Goal: Task Accomplishment & Management: Manage account settings

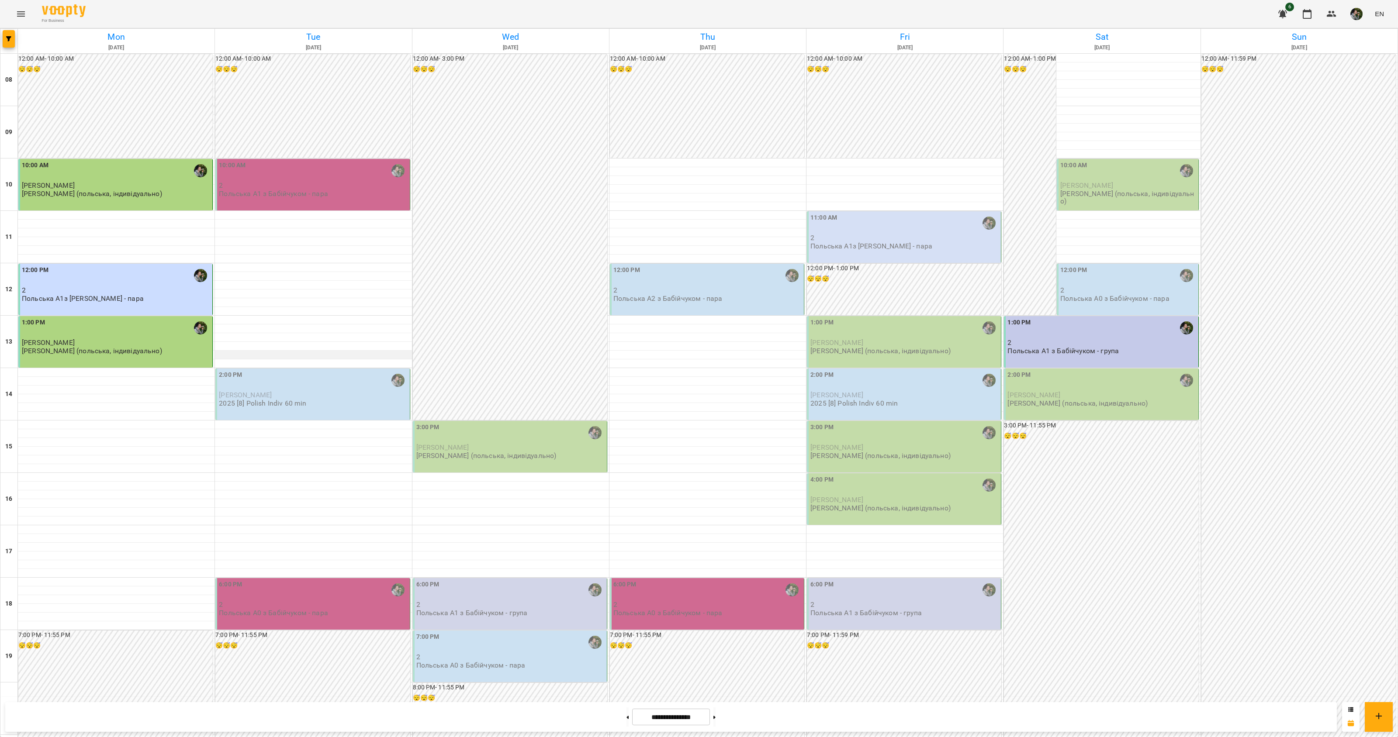
scroll to position [55, 0]
click at [328, 601] on p "2" at bounding box center [313, 604] width 189 height 7
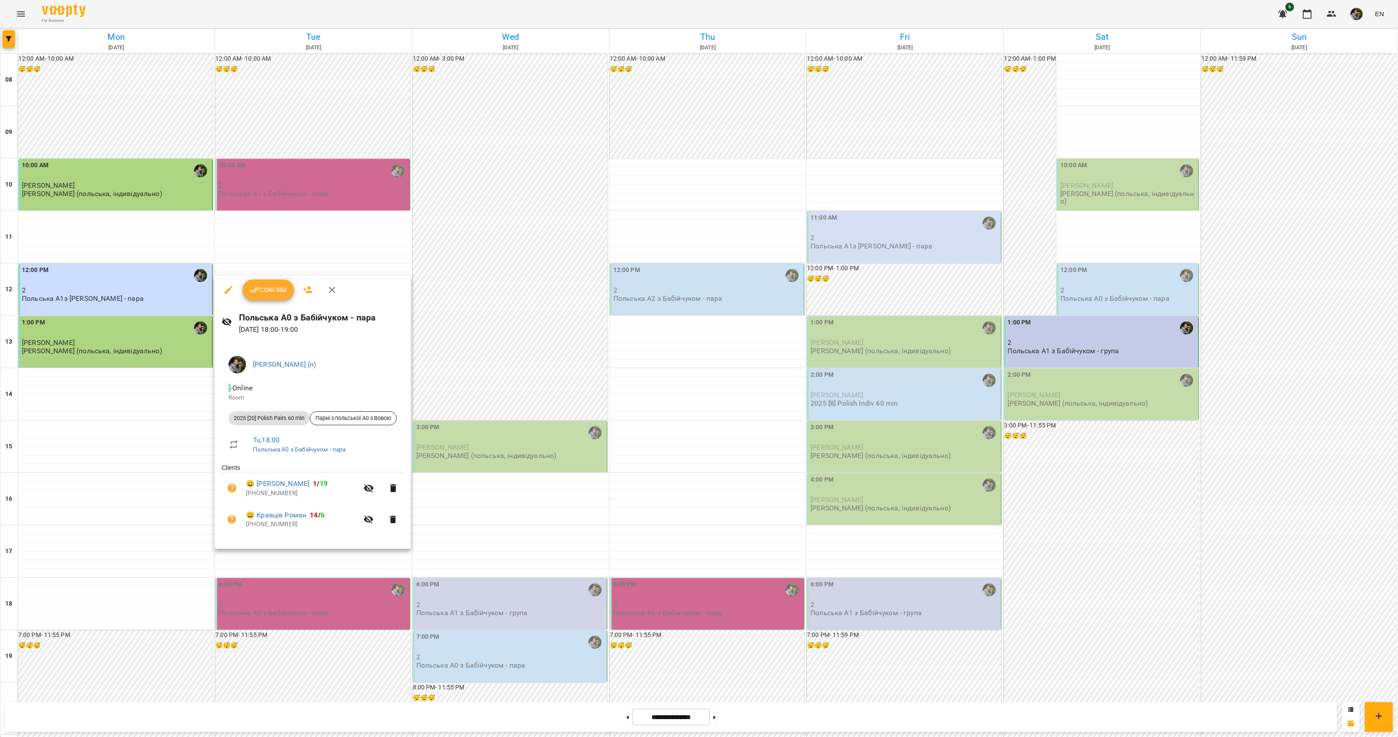
click at [301, 564] on div at bounding box center [699, 368] width 1398 height 737
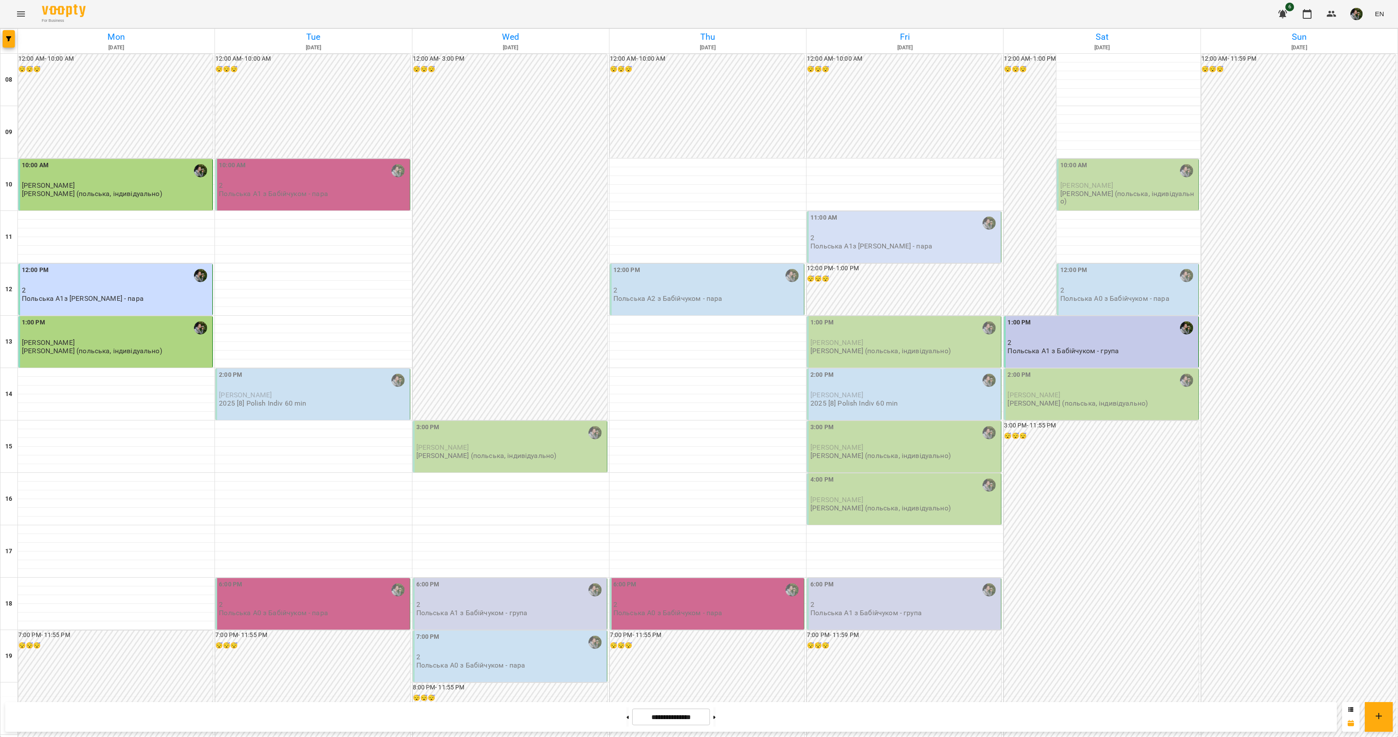
scroll to position [109, 0]
click at [890, 234] on p "2" at bounding box center [904, 237] width 189 height 7
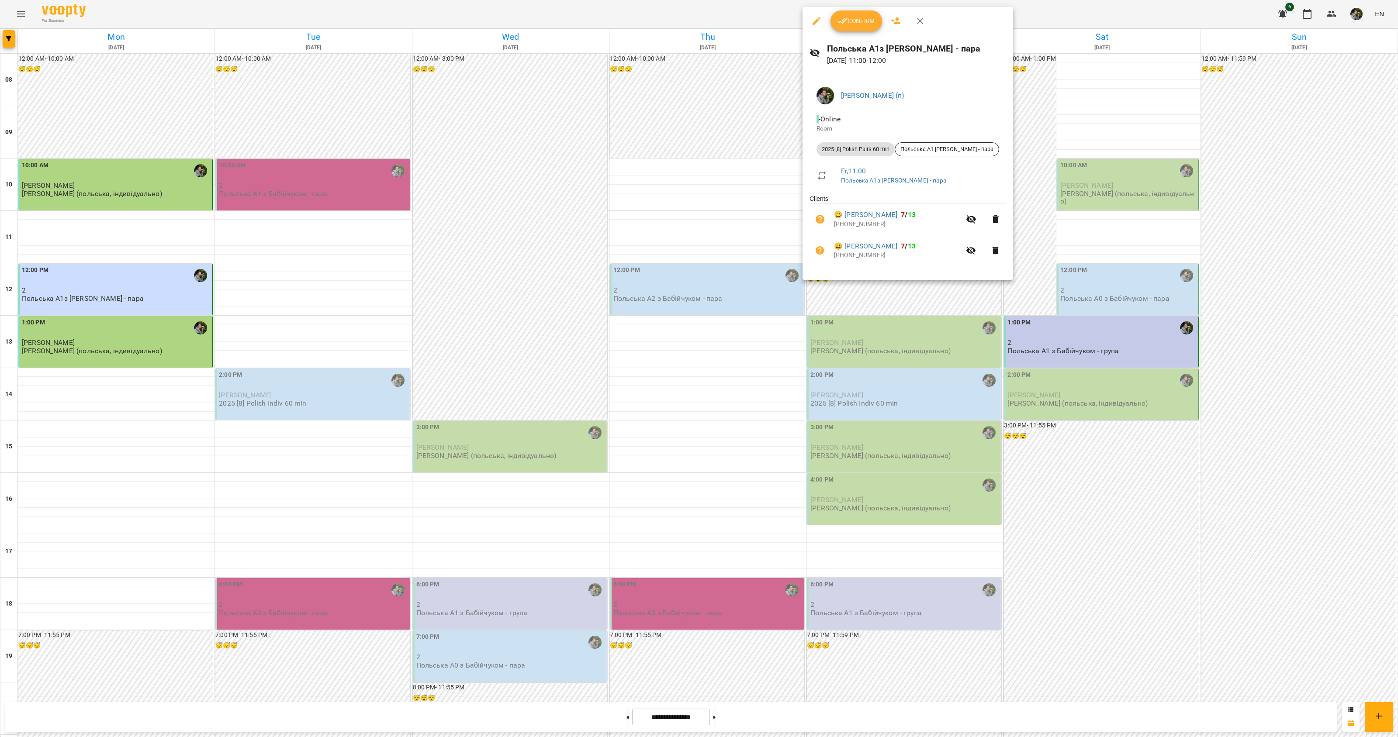
click at [704, 231] on div at bounding box center [699, 368] width 1398 height 737
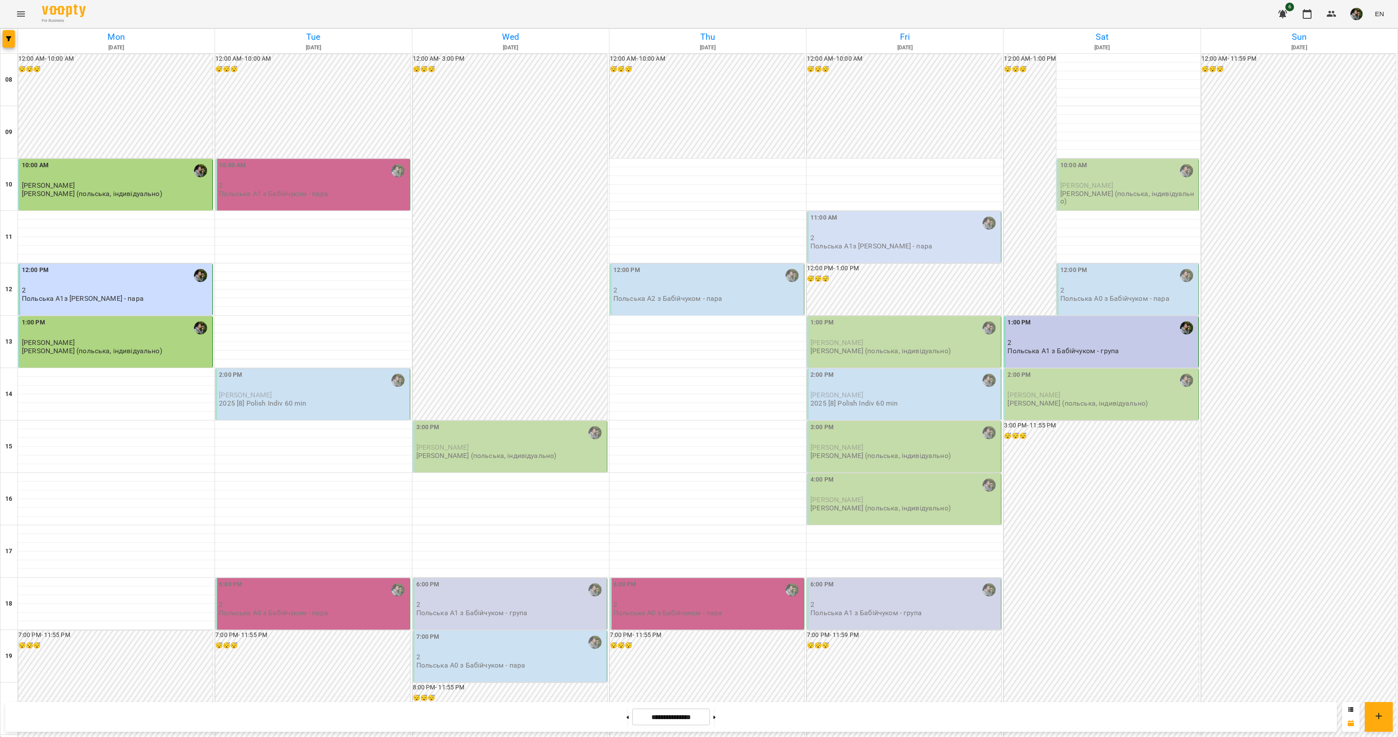
click at [677, 295] on p "Польська А2 з Бабійчуком - пара" at bounding box center [667, 298] width 109 height 7
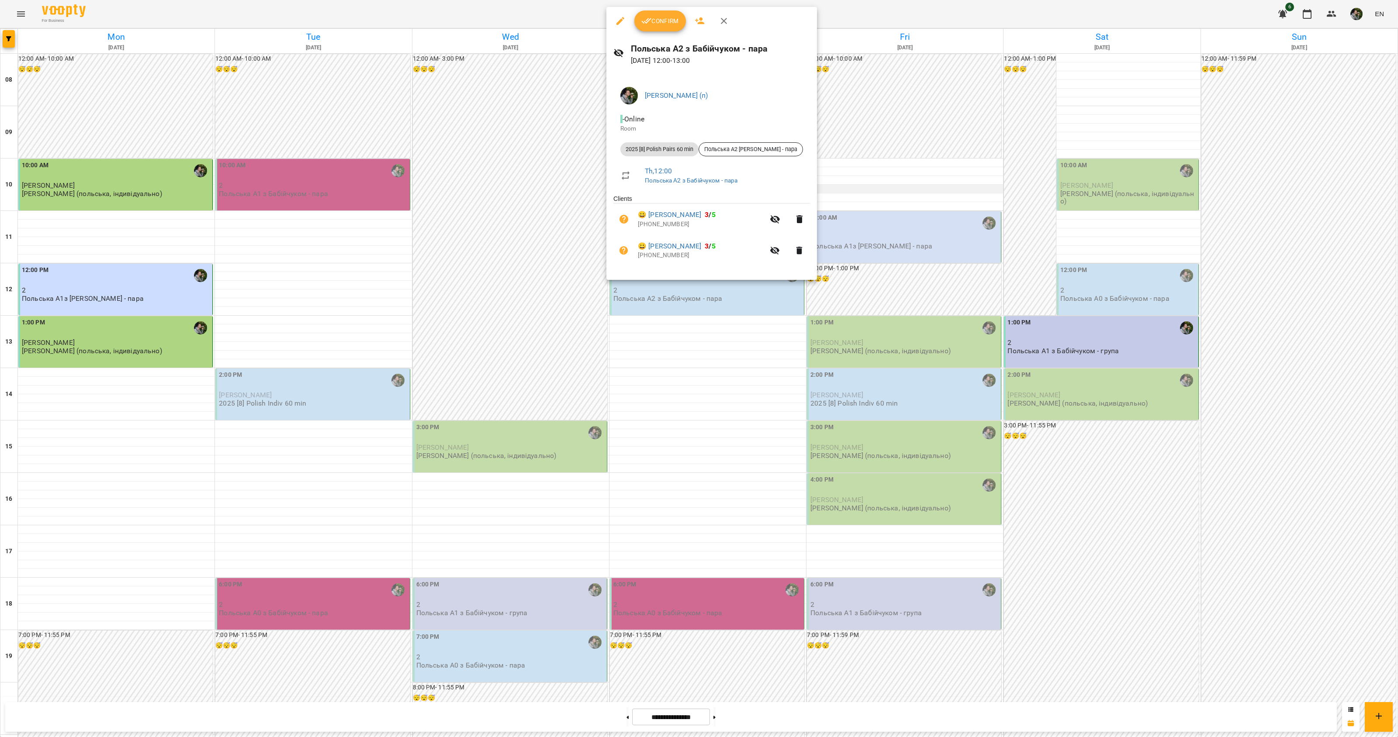
click at [868, 92] on div at bounding box center [699, 368] width 1398 height 737
